Goal: Information Seeking & Learning: Find specific fact

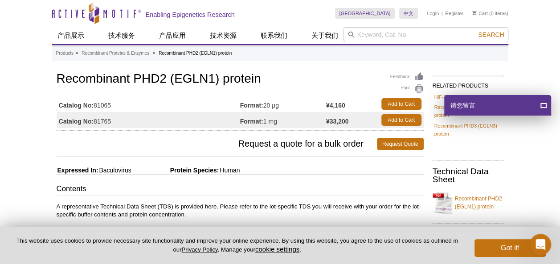
click at [142, 105] on td "Catalog No: 81065" at bounding box center [148, 104] width 183 height 16
drag, startPoint x: 114, startPoint y: 122, endPoint x: 94, endPoint y: 121, distance: 20.1
click at [94, 121] on td "Catalog No: 81765" at bounding box center [148, 120] width 183 height 16
copy td "81765"
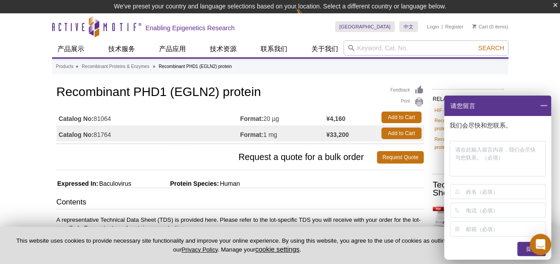
click at [542, 106] on span at bounding box center [543, 106] width 15 height 20
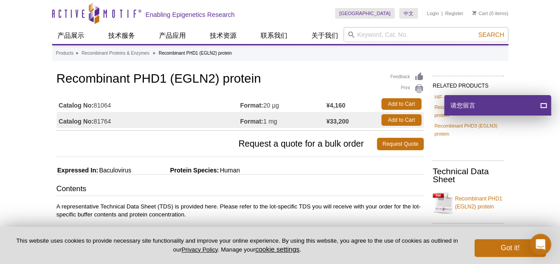
drag, startPoint x: 119, startPoint y: 122, endPoint x: 96, endPoint y: 123, distance: 23.2
click at [96, 123] on td "Catalog No: 81764" at bounding box center [148, 120] width 183 height 16
copy td "81764"
